Goal: Task Accomplishment & Management: Use online tool/utility

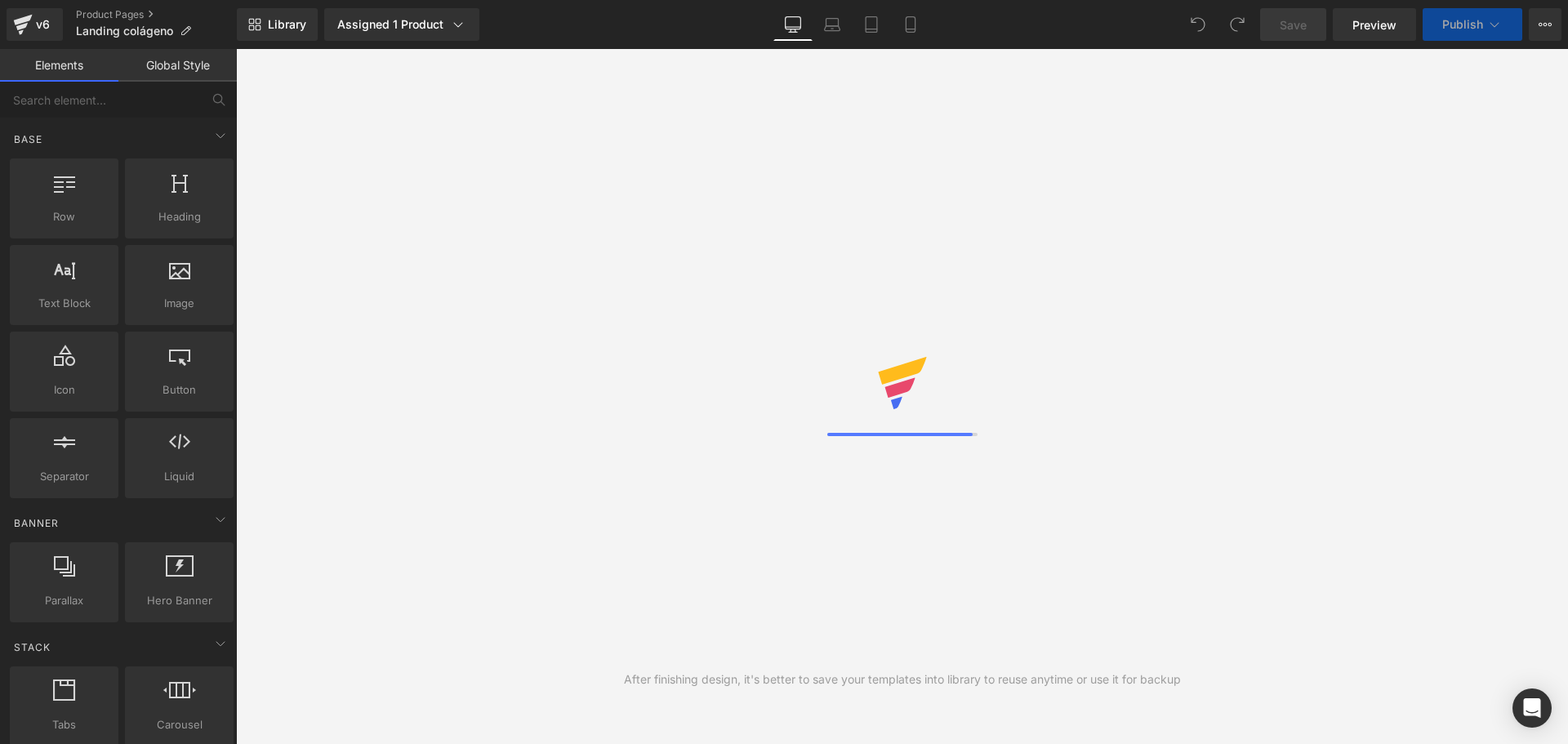
click at [275, 419] on div "After finishing design, it's better to save your templates into library to reus…" at bounding box center [903, 395] width 1333 height 694
click at [917, 29] on icon at bounding box center [910, 24] width 16 height 16
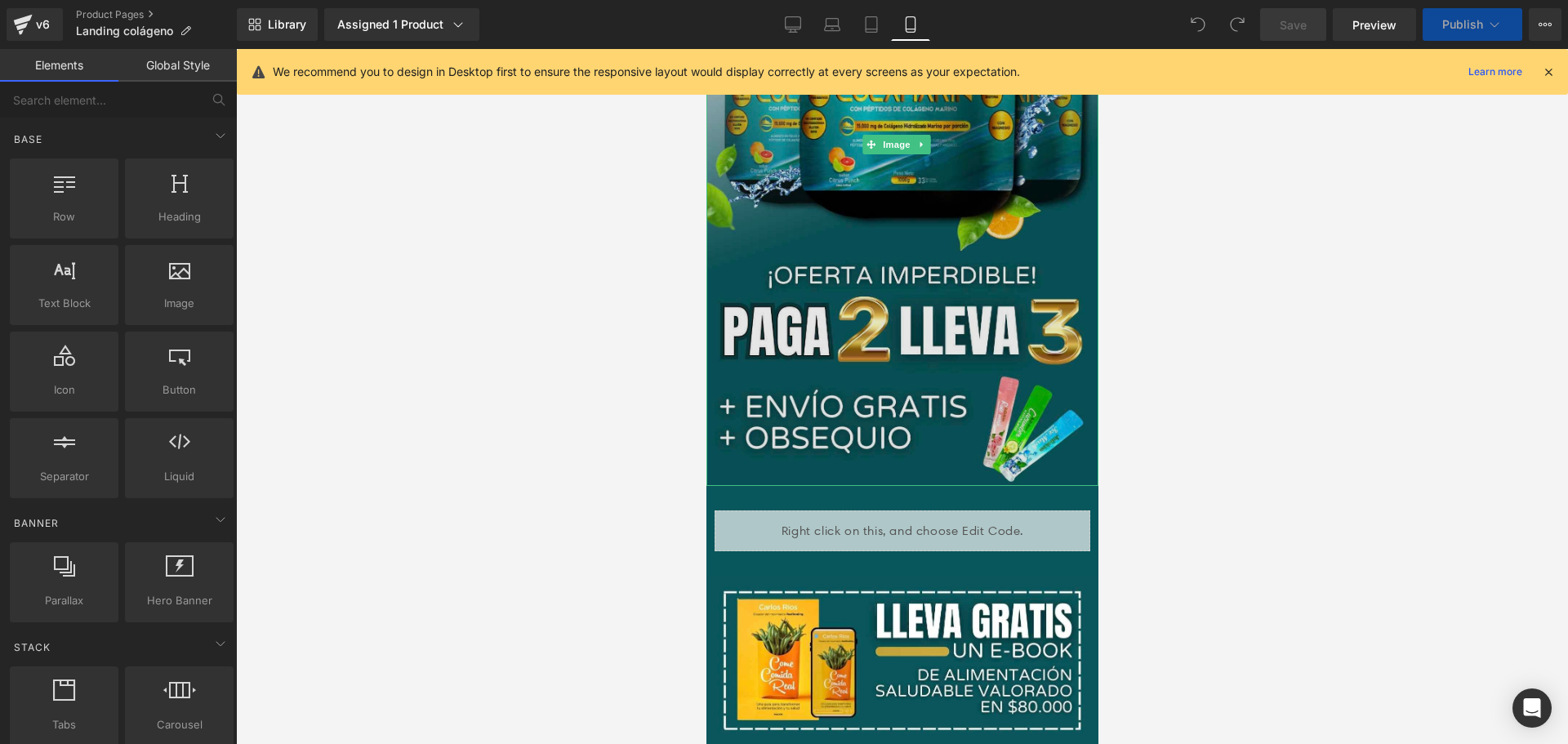
scroll to position [408, 0]
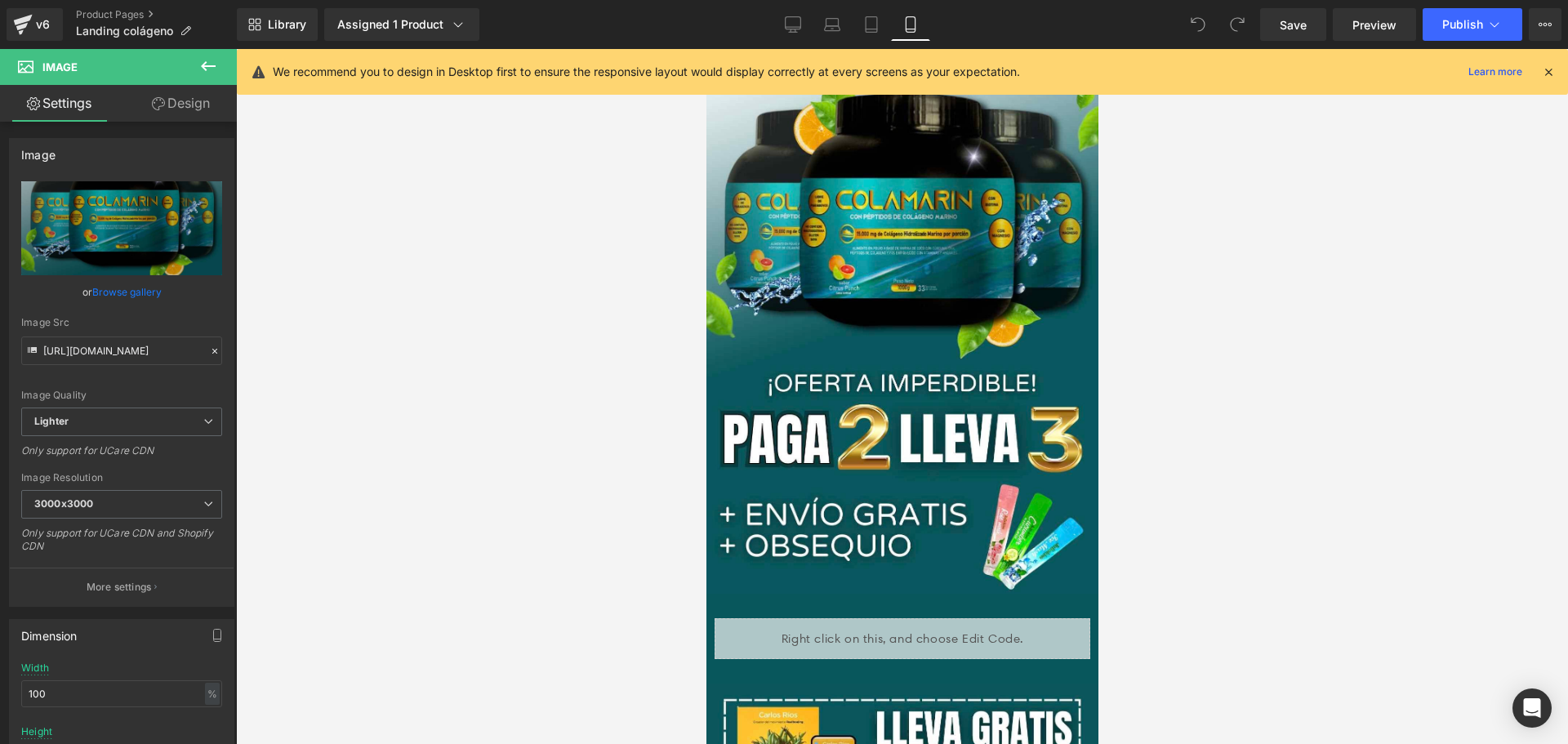
scroll to position [0, 0]
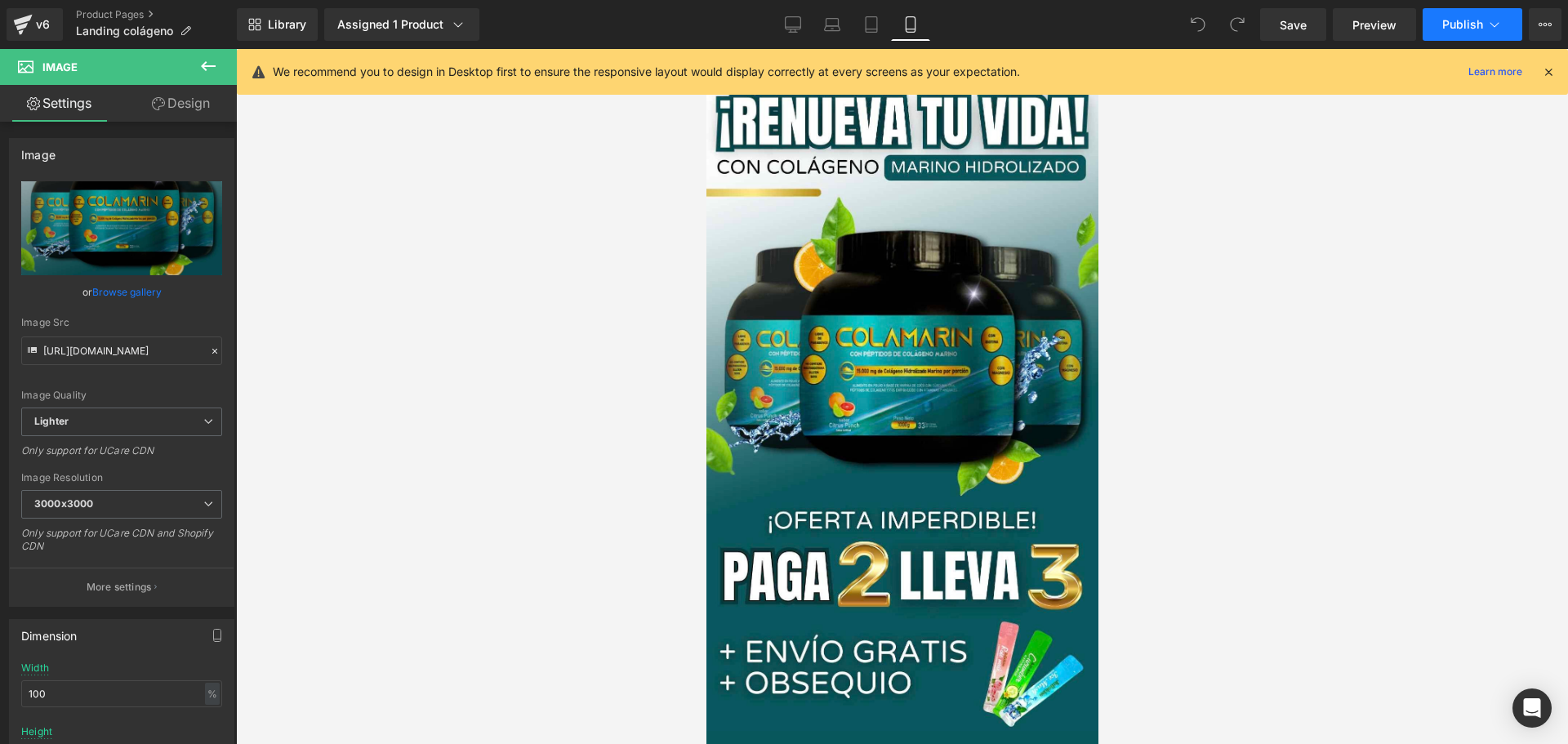
click at [1470, 31] on button "Publish" at bounding box center [1473, 25] width 100 height 32
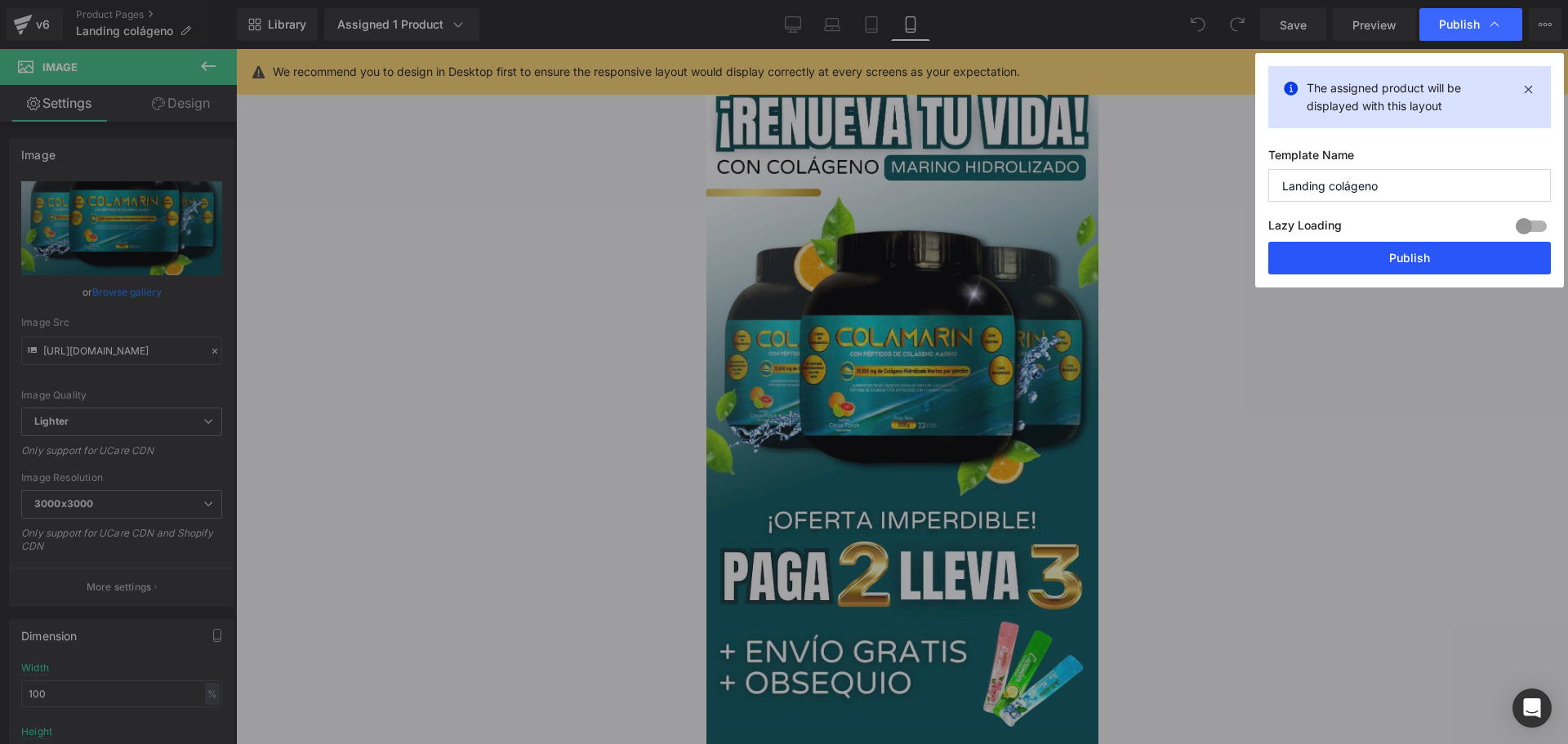
click at [1400, 265] on button "Publish" at bounding box center [1410, 258] width 282 height 32
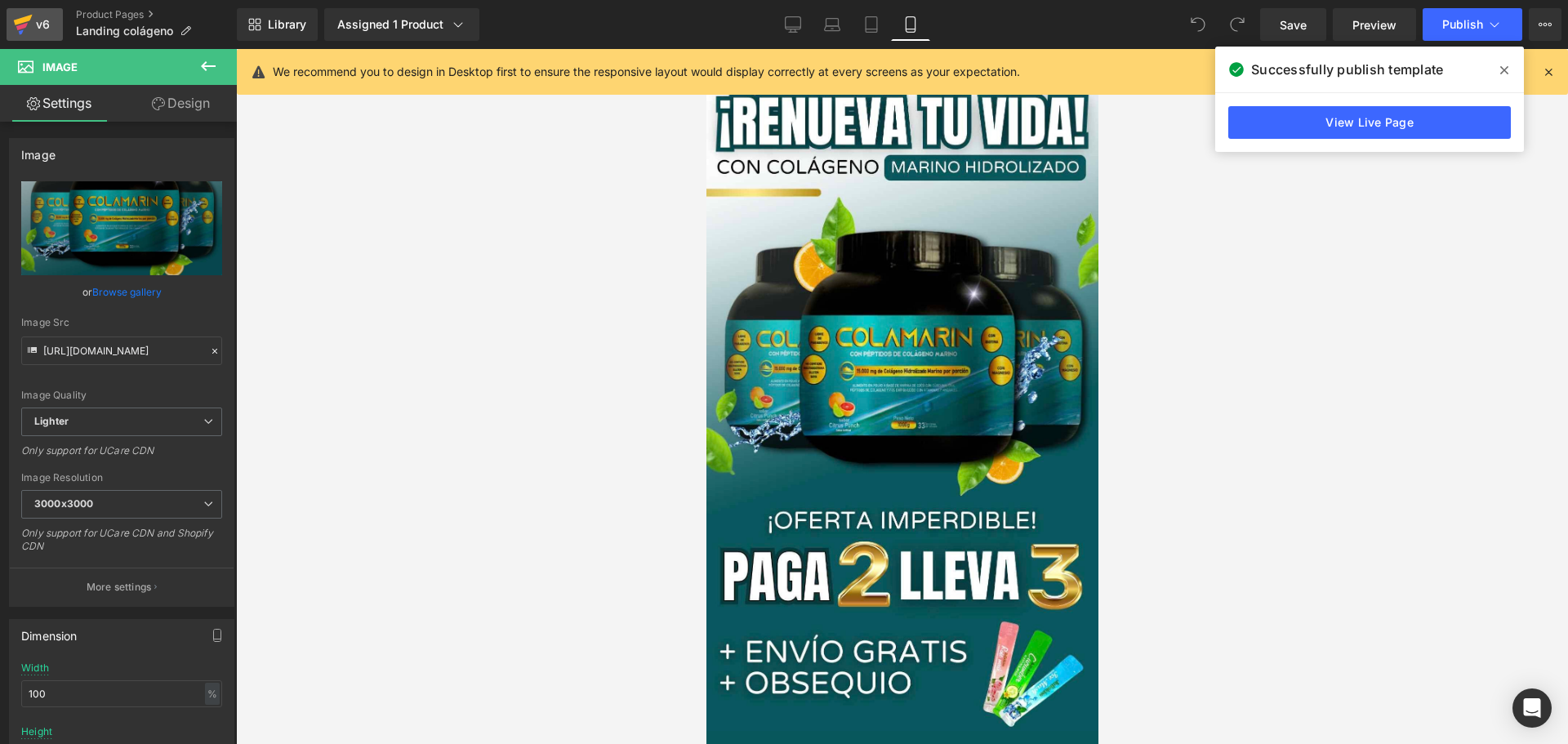
click at [33, 23] on div "v6" at bounding box center [42, 25] width 20 height 21
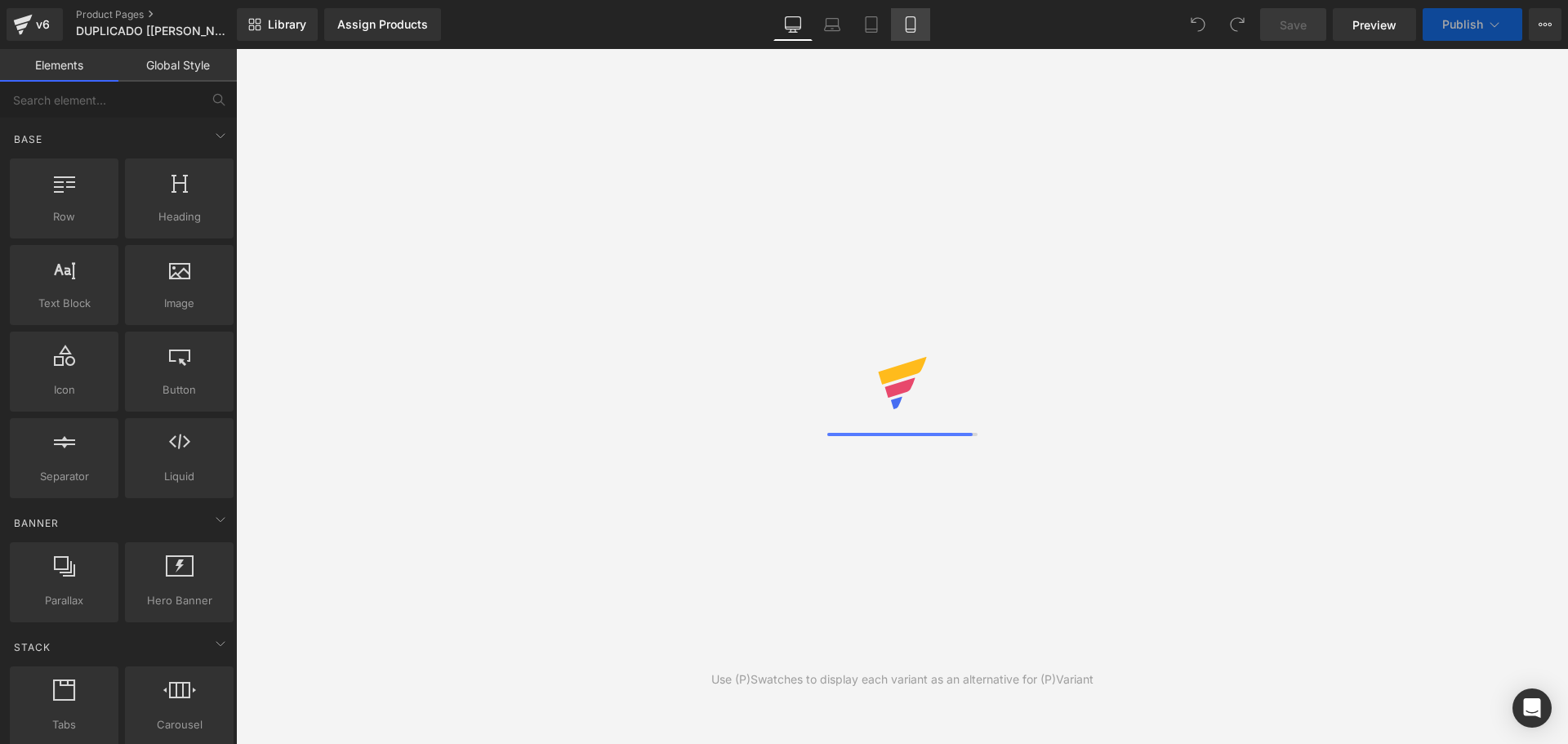
click at [906, 23] on icon at bounding box center [909, 25] width 9 height 15
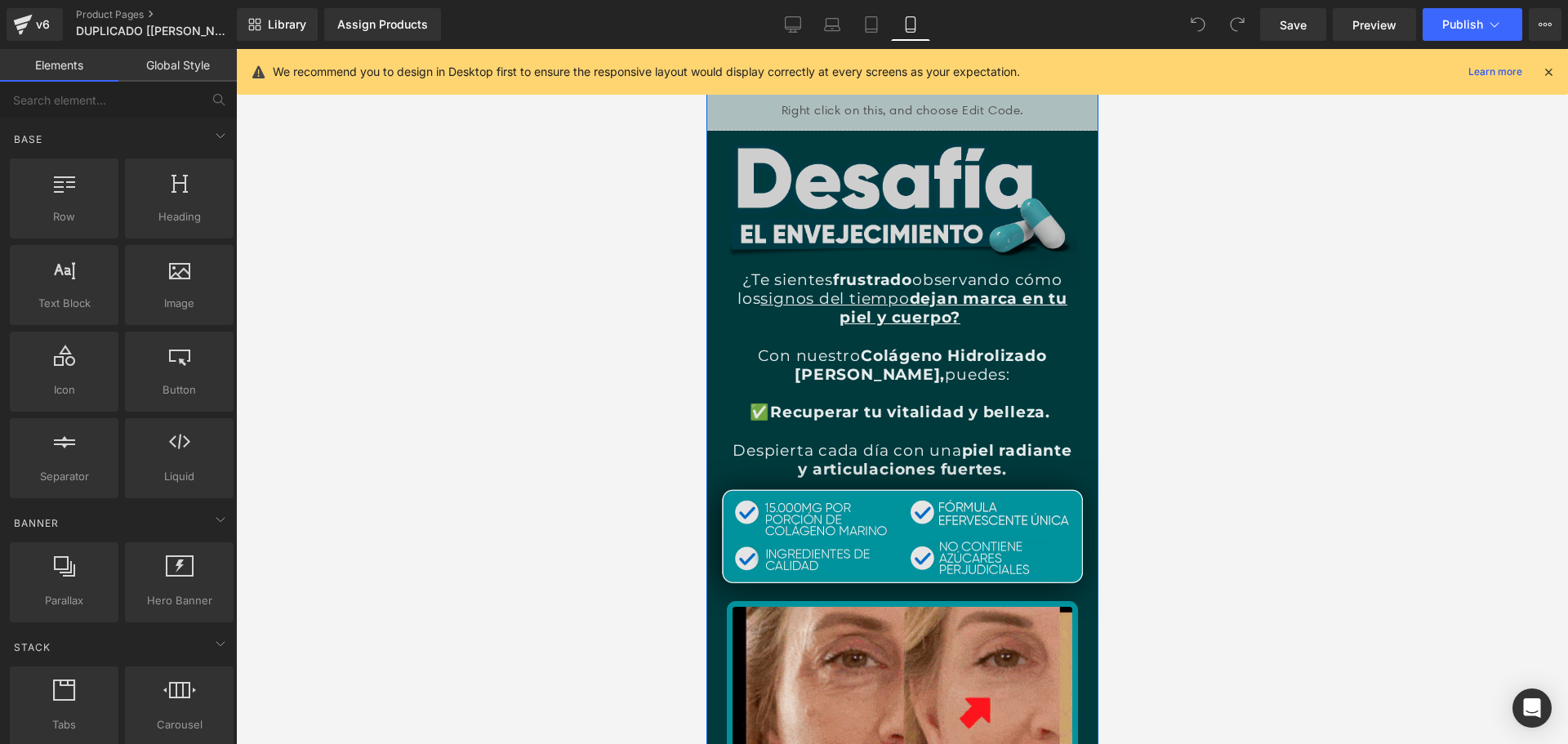
scroll to position [1551, 0]
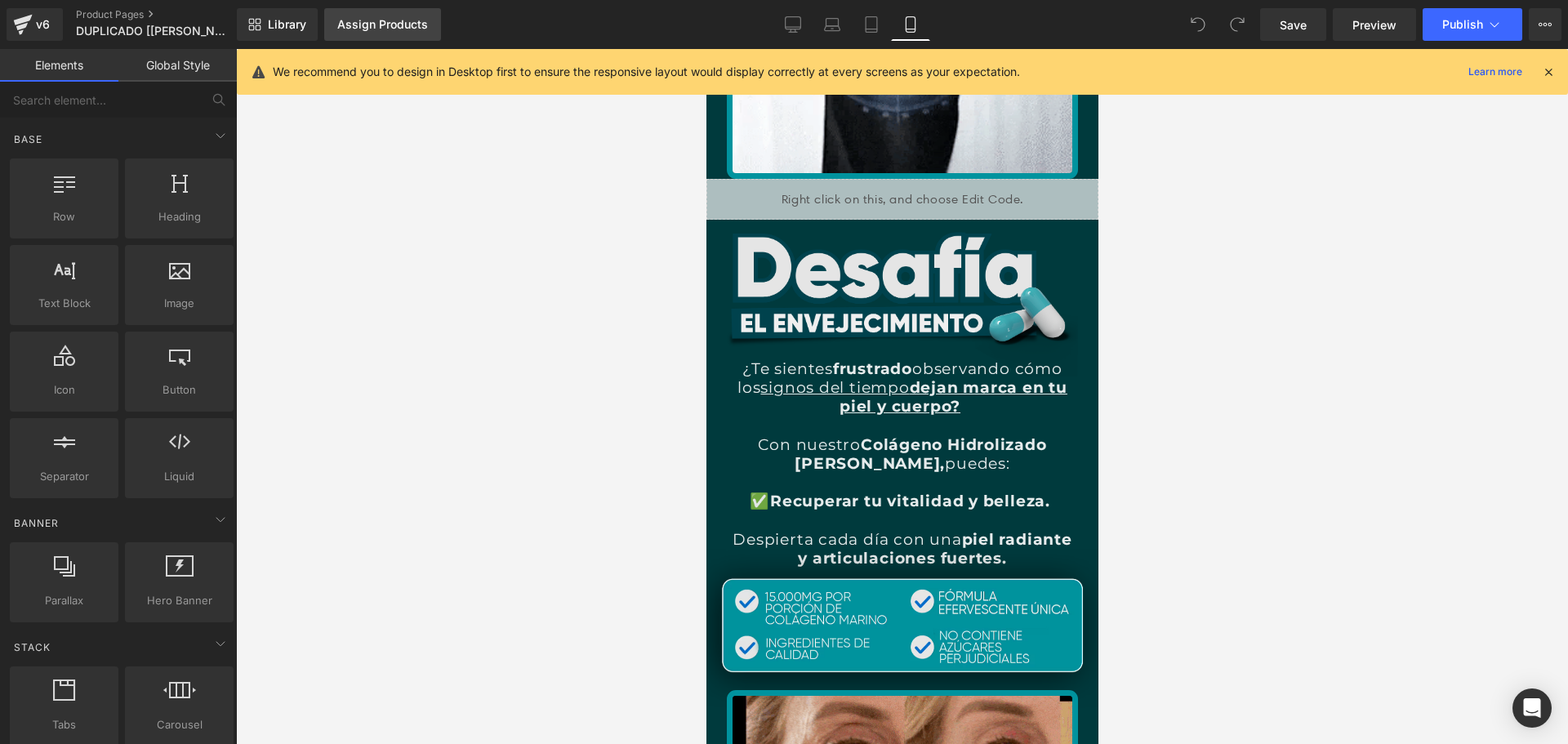
click at [394, 30] on div "Assign Products" at bounding box center [382, 25] width 91 height 13
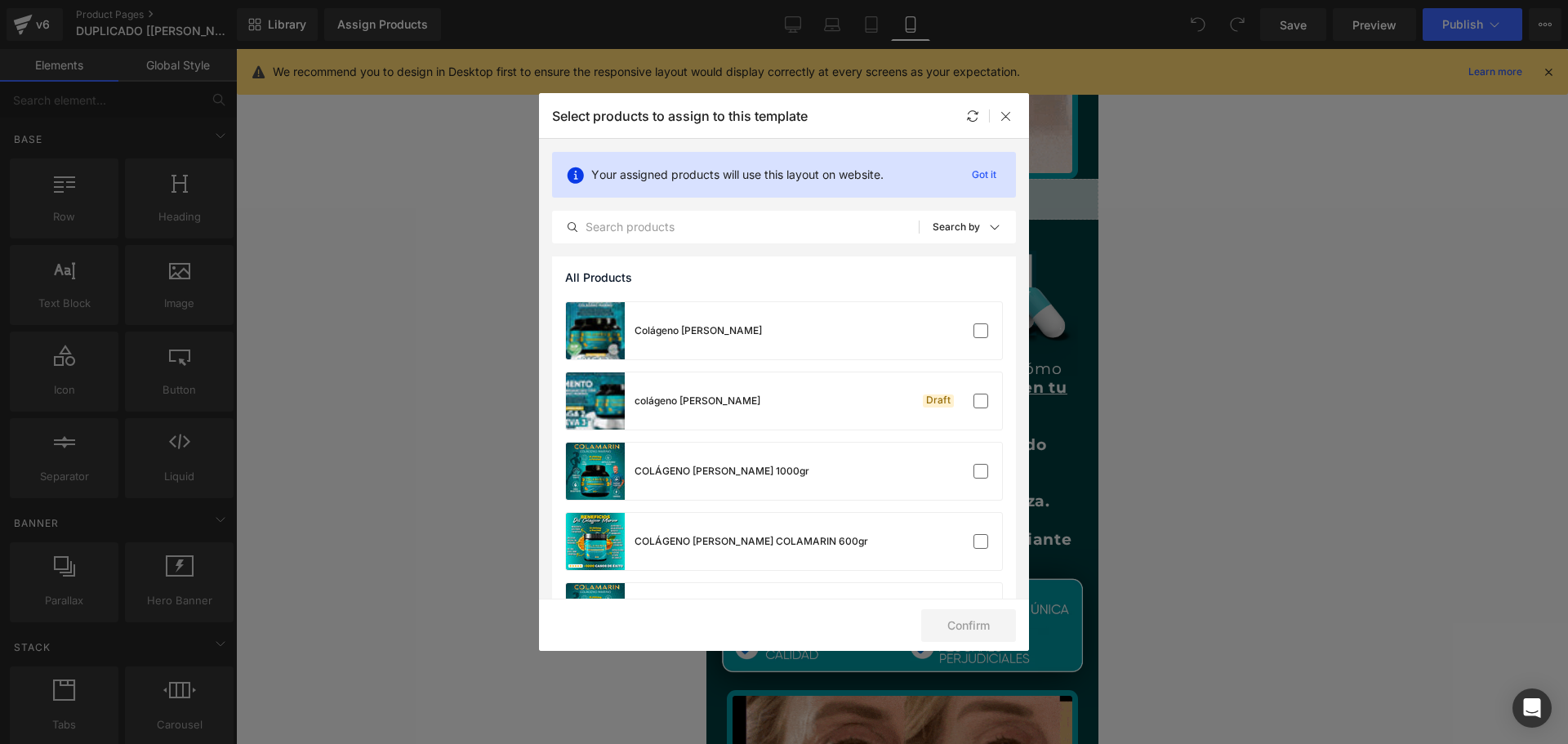
scroll to position [829, 0]
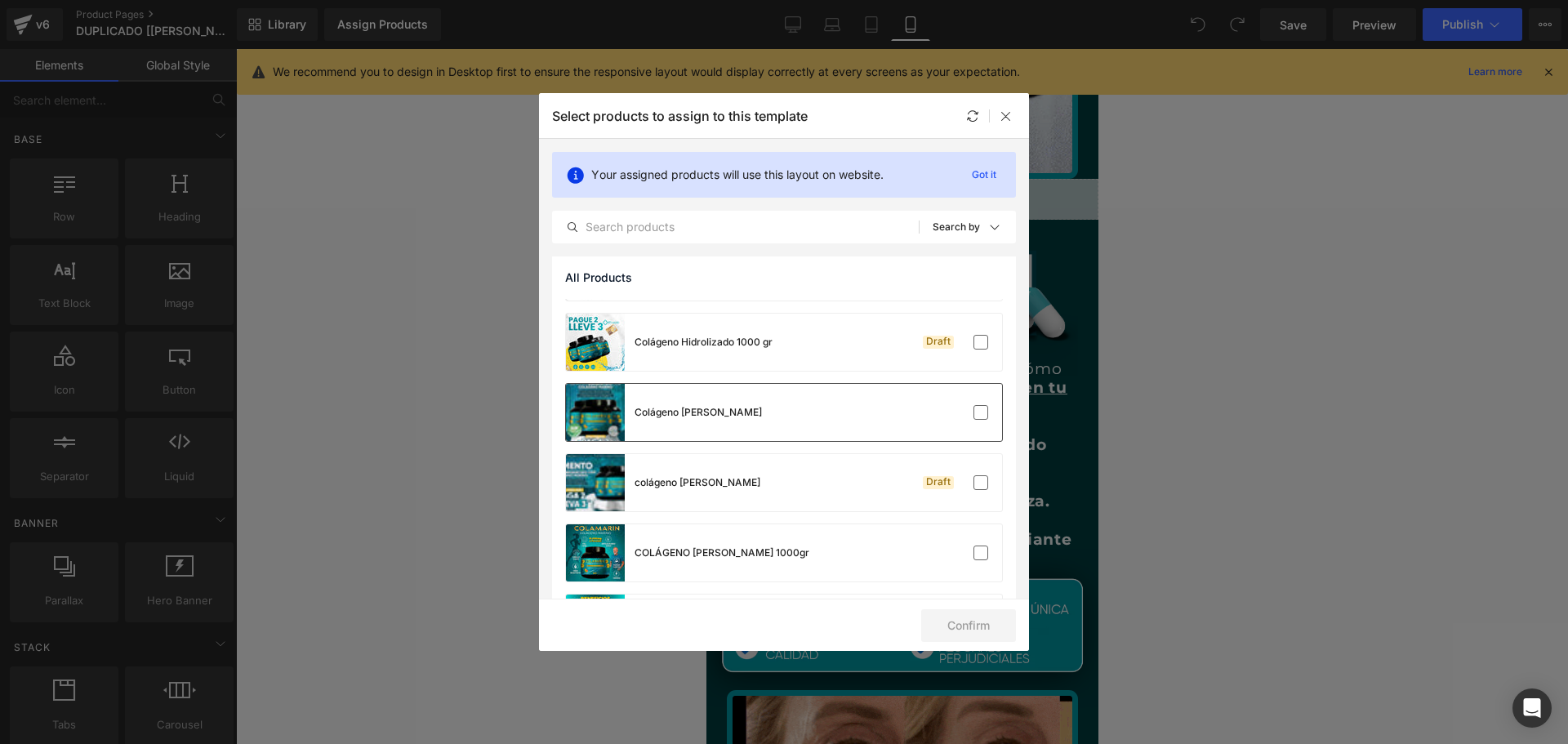
click at [797, 416] on div "Colágeno [PERSON_NAME]" at bounding box center [784, 412] width 437 height 57
click at [957, 634] on button "Confirm" at bounding box center [968, 625] width 94 height 32
click at [981, 622] on button "Success" at bounding box center [958, 625] width 115 height 32
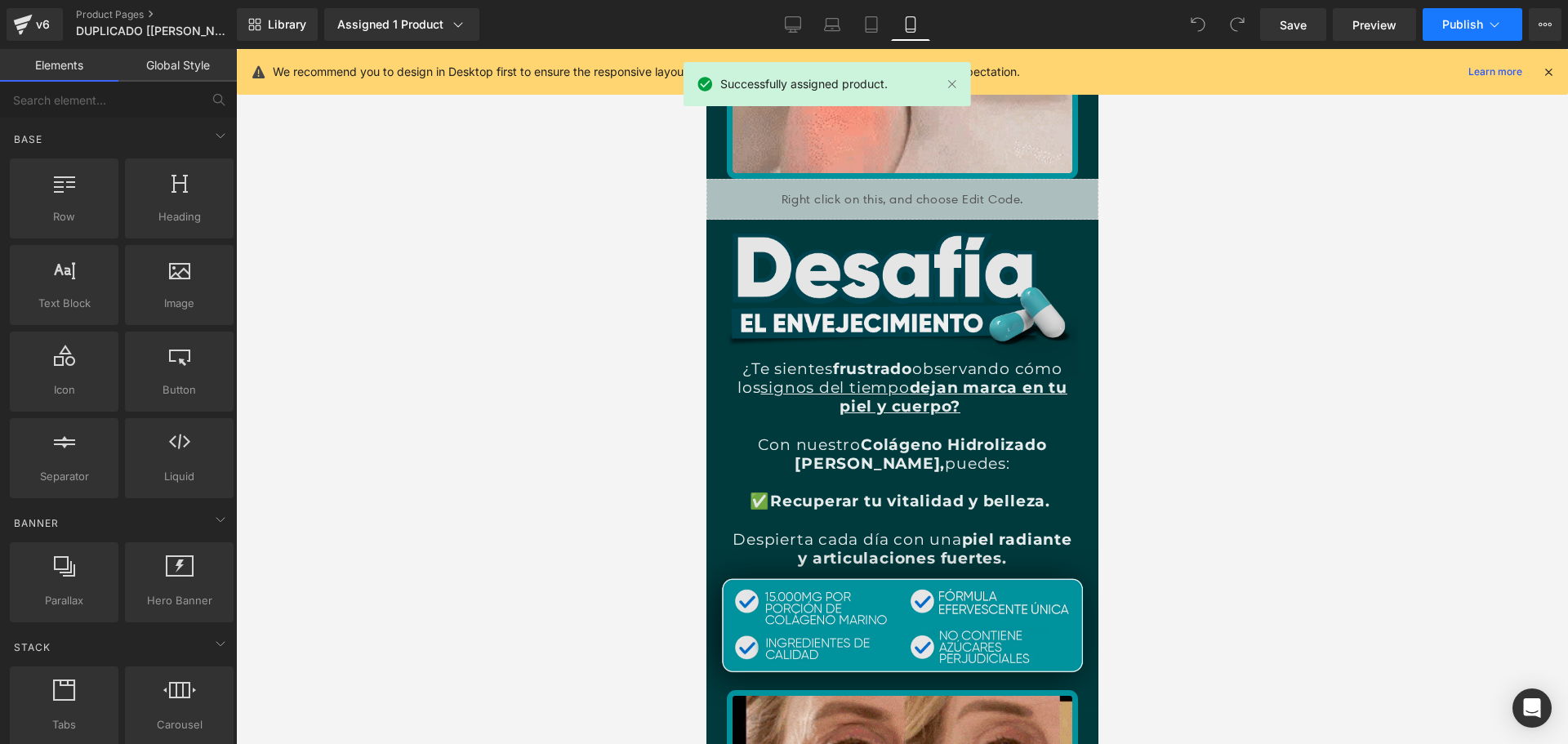
click at [1442, 26] on span "Publish" at bounding box center [1462, 25] width 41 height 13
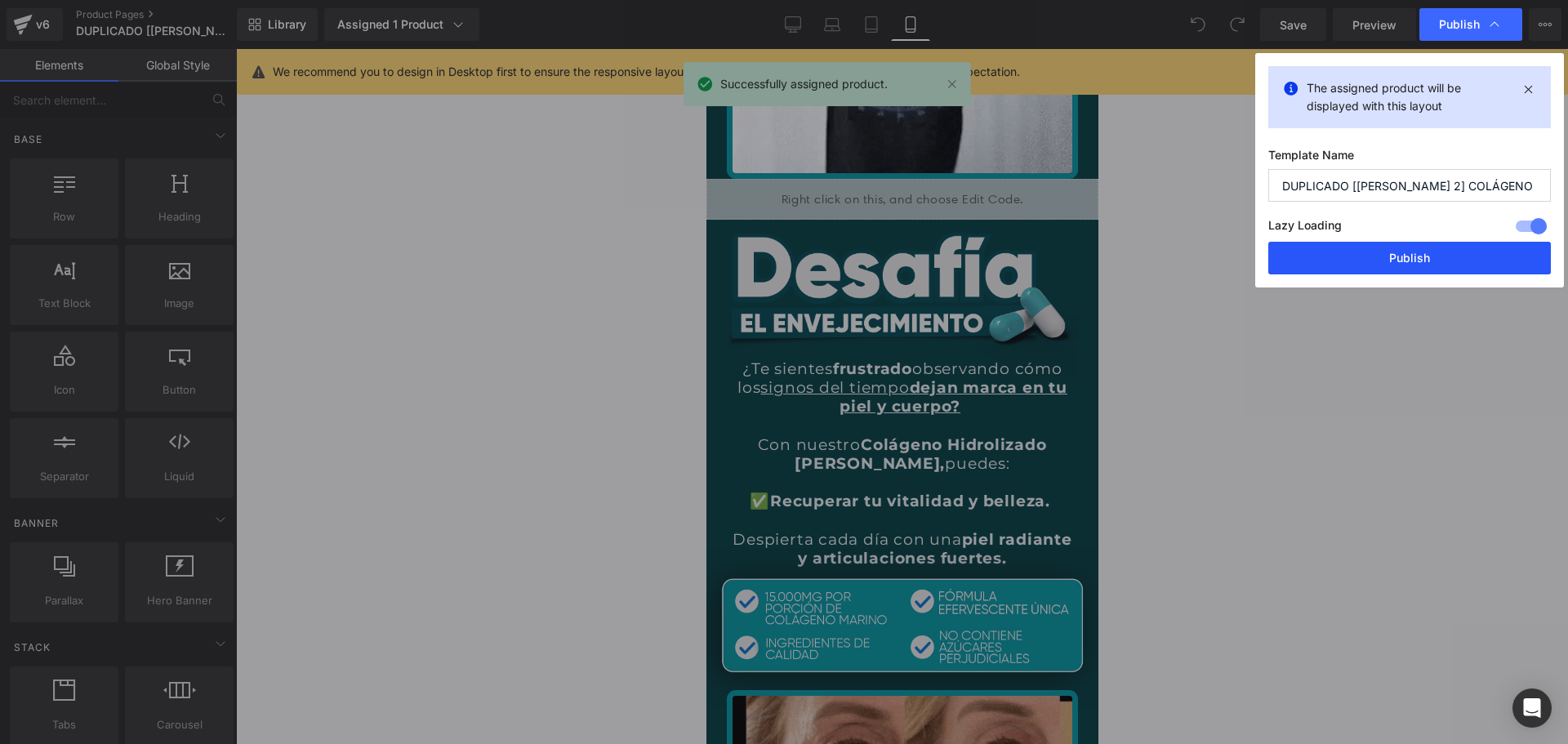
click at [1306, 249] on button "Publish" at bounding box center [1410, 258] width 282 height 32
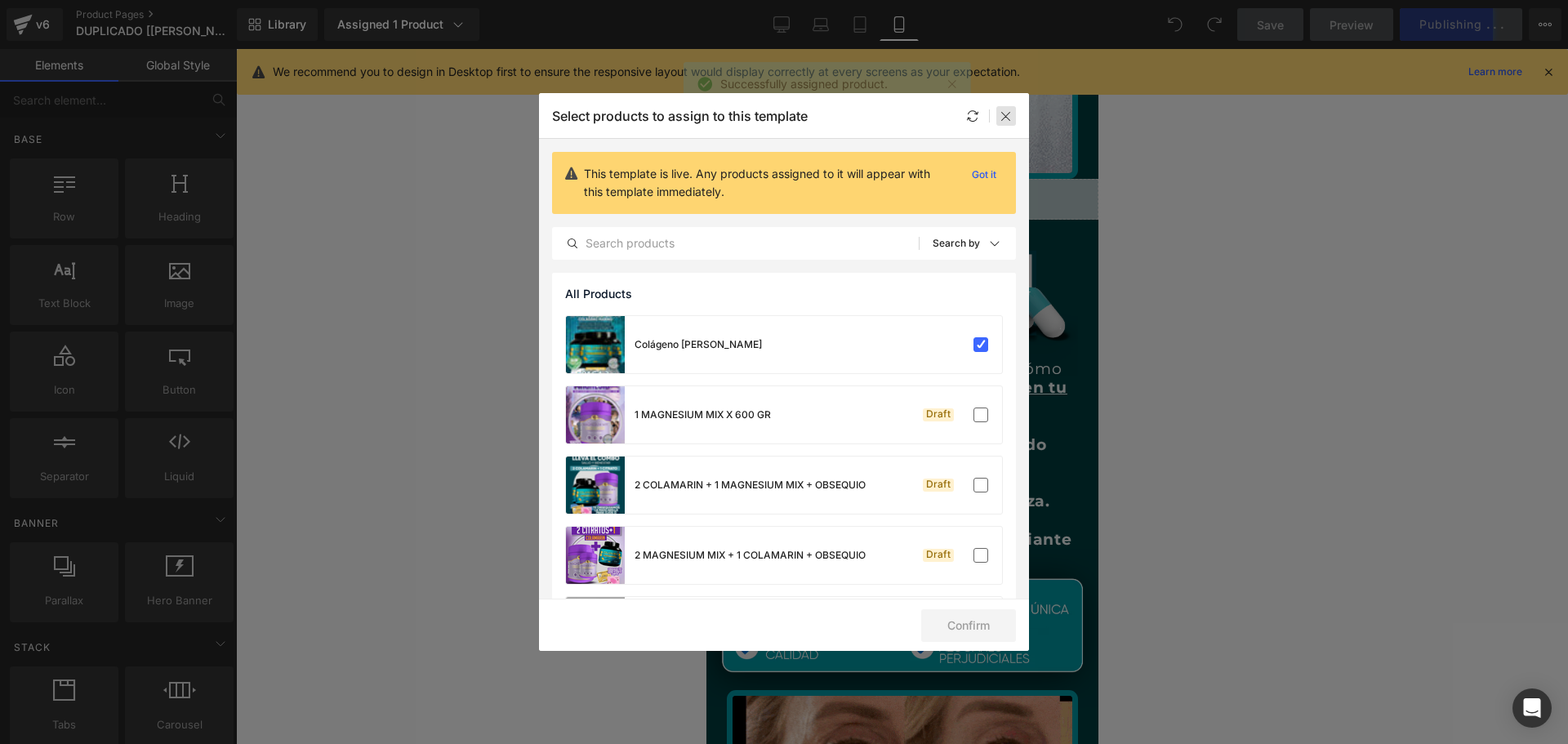
click at [1007, 116] on icon at bounding box center [1007, 116] width 13 height 13
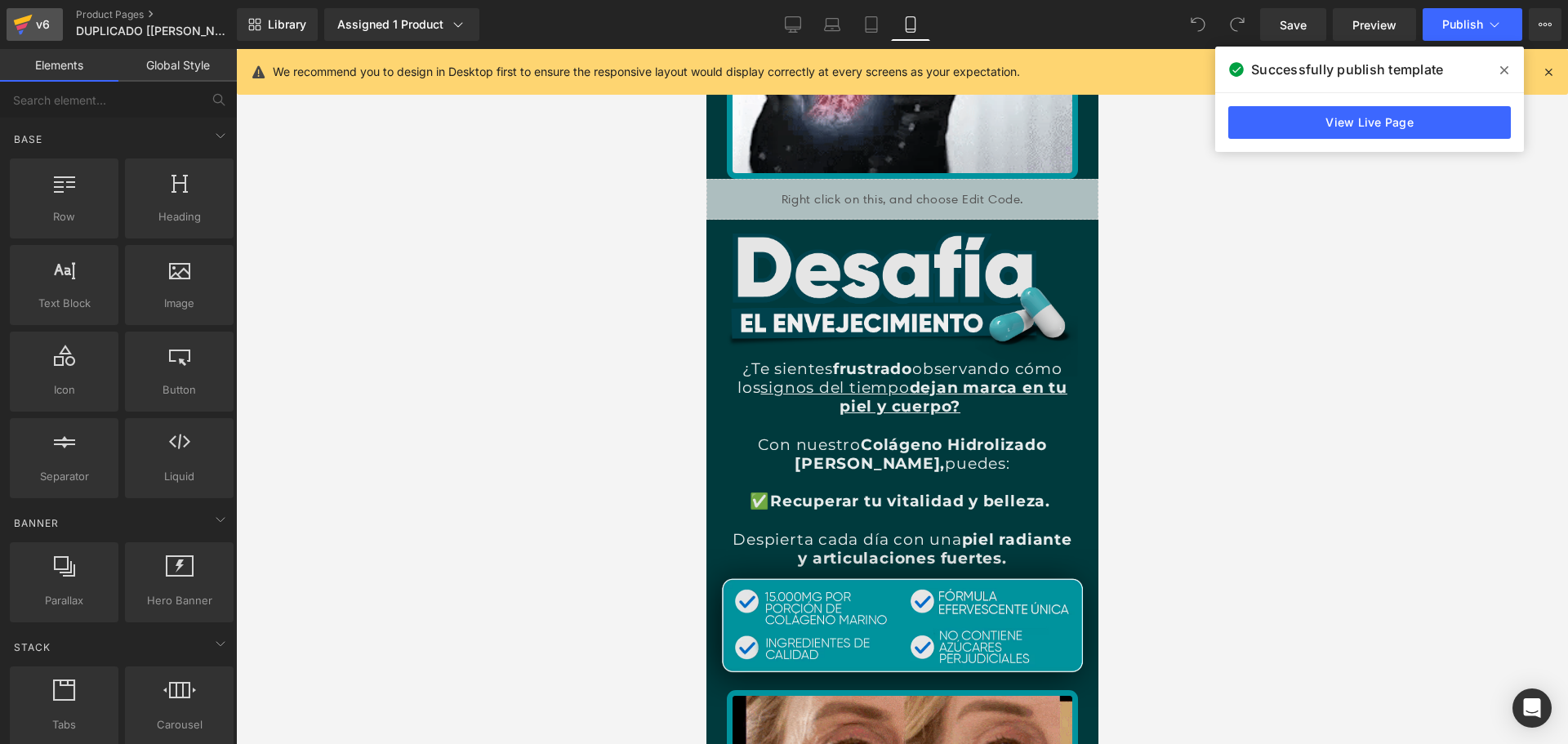
click at [37, 16] on div "v6" at bounding box center [42, 25] width 20 height 21
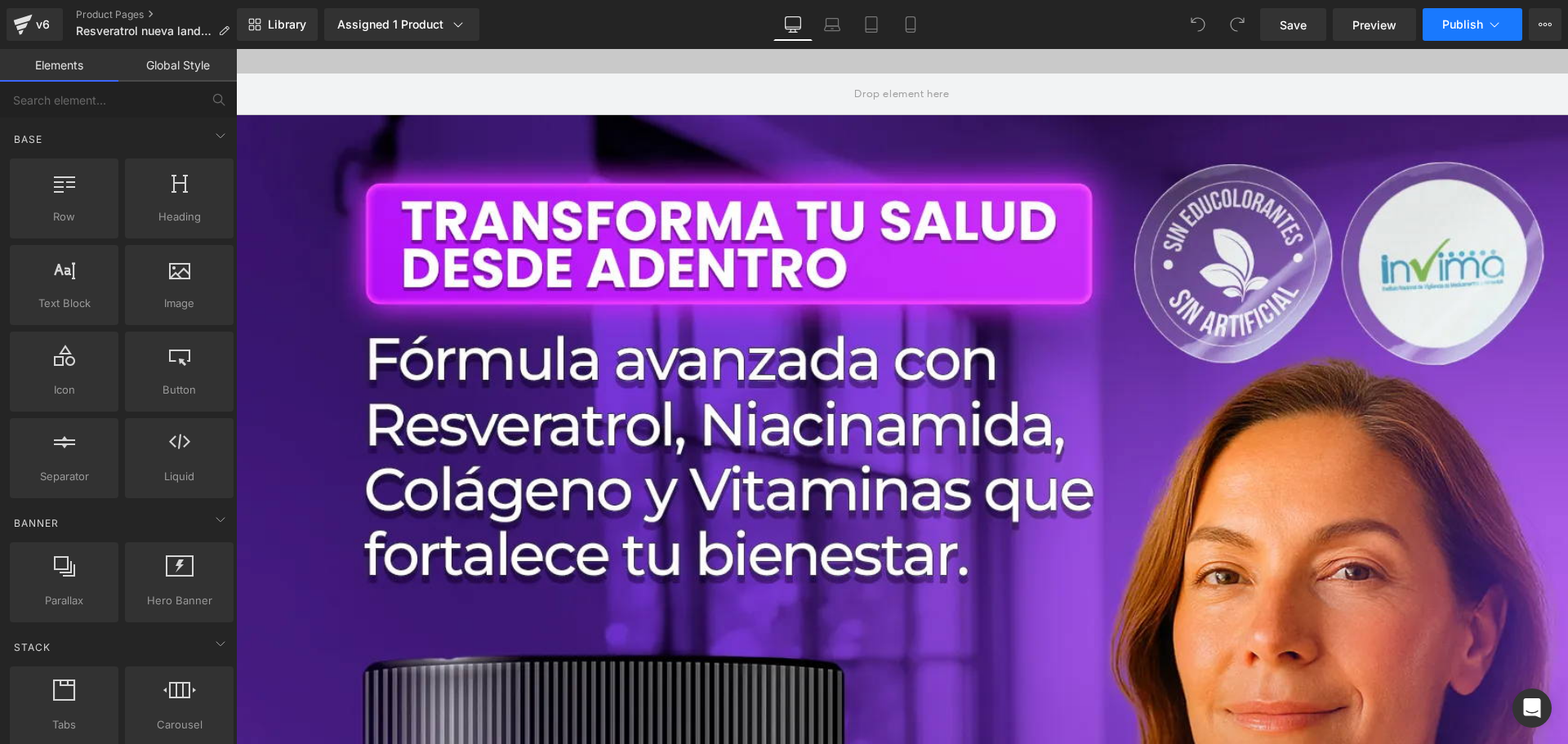
click at [1468, 33] on button "Publish" at bounding box center [1473, 25] width 100 height 32
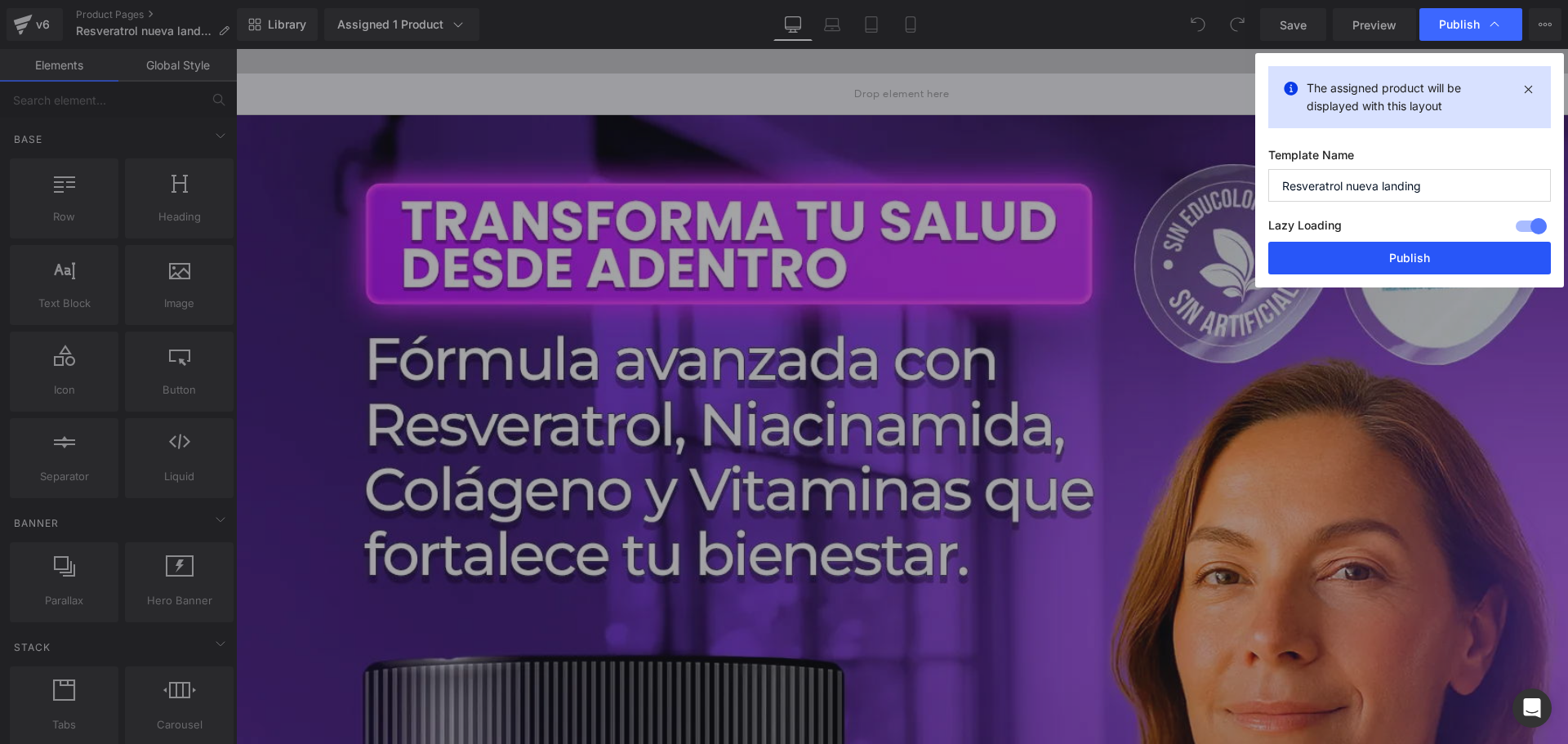
click at [1378, 254] on button "Publish" at bounding box center [1410, 258] width 282 height 32
